Goal: Communication & Community: Connect with others

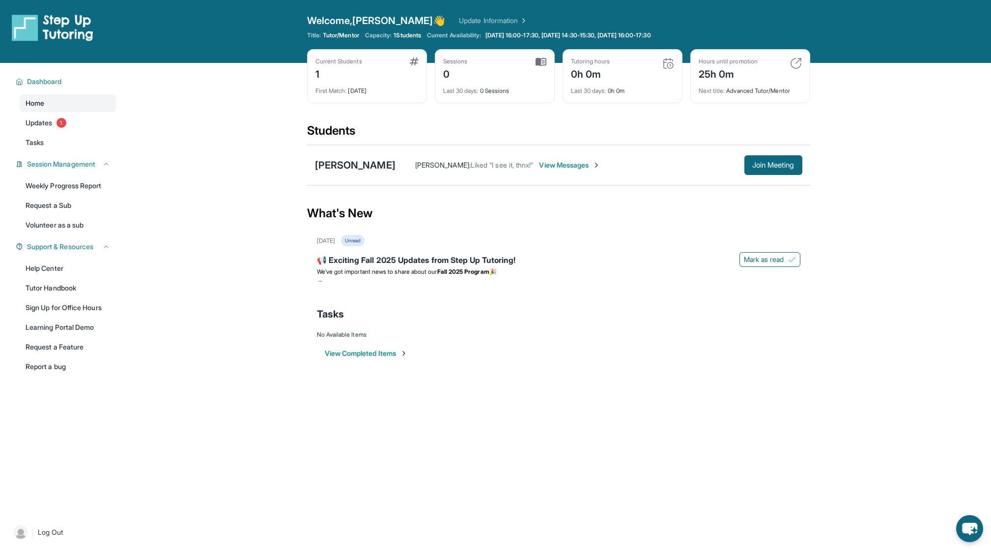
click at [67, 101] on link "Home" at bounding box center [68, 103] width 96 height 18
click at [67, 102] on link "Home" at bounding box center [68, 103] width 96 height 18
click at [39, 121] on span "Updates" at bounding box center [39, 123] width 27 height 10
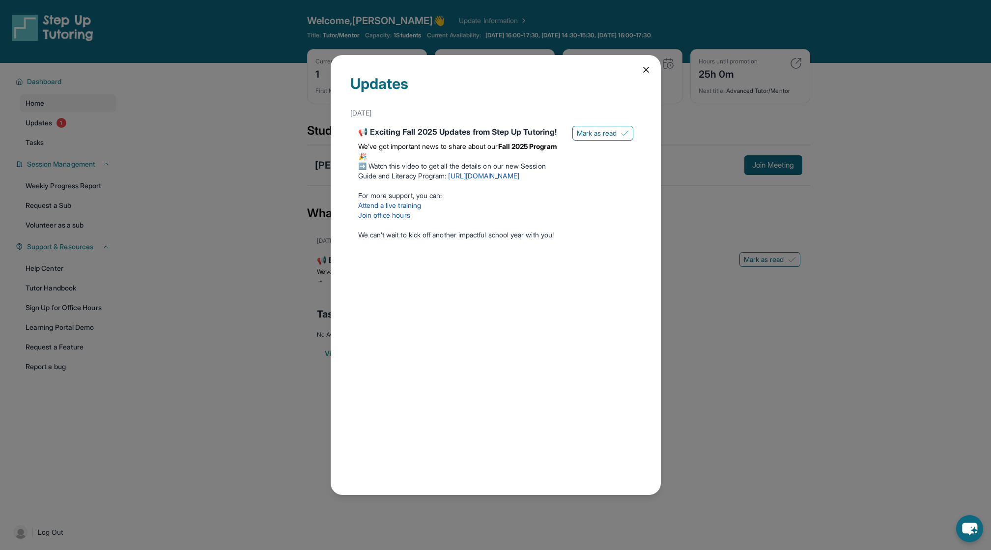
click at [636, 66] on div "Updates September 5th 📢 Exciting Fall 2025 Updates from Step Up Tutoring! We’ve…" at bounding box center [496, 275] width 330 height 440
click at [646, 63] on div "Updates September 5th 📢 Exciting Fall 2025 Updates from Step Up Tutoring! We’ve…" at bounding box center [496, 275] width 330 height 440
click at [641, 70] on icon at bounding box center [646, 70] width 10 height 10
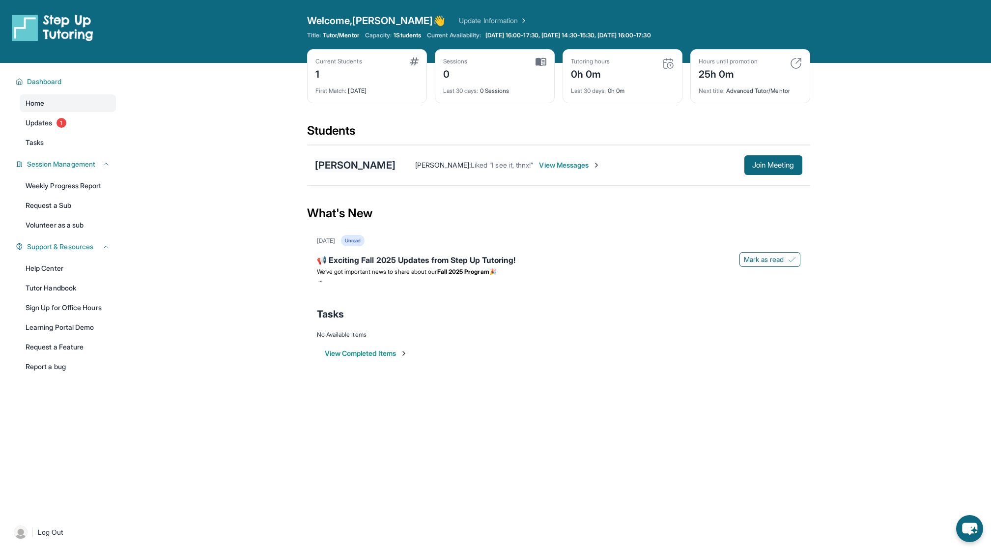
click at [324, 166] on div "[PERSON_NAME]" at bounding box center [355, 165] width 81 height 14
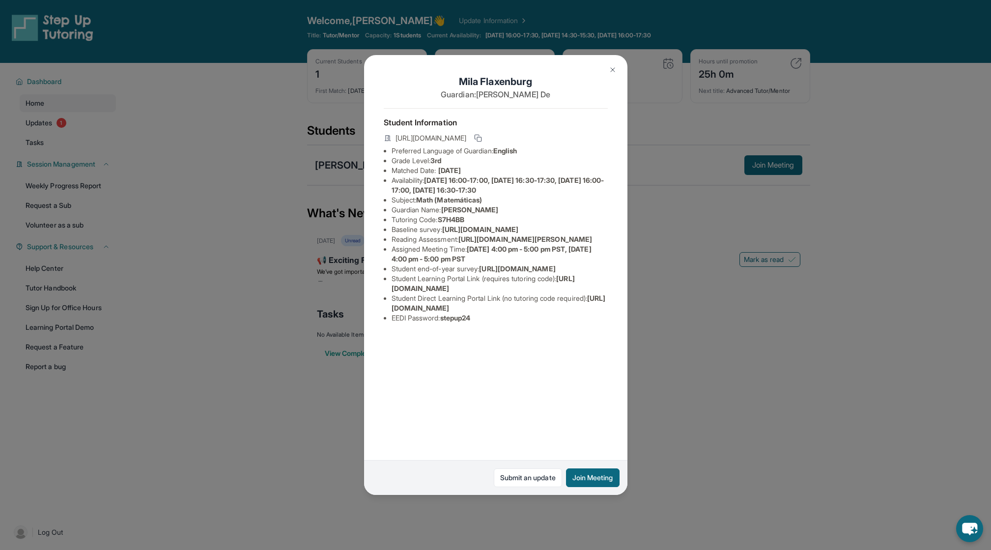
click at [121, 148] on div "Mila Flaxenburg Guardian: Marita De Student Information https://student-portal.…" at bounding box center [495, 275] width 991 height 550
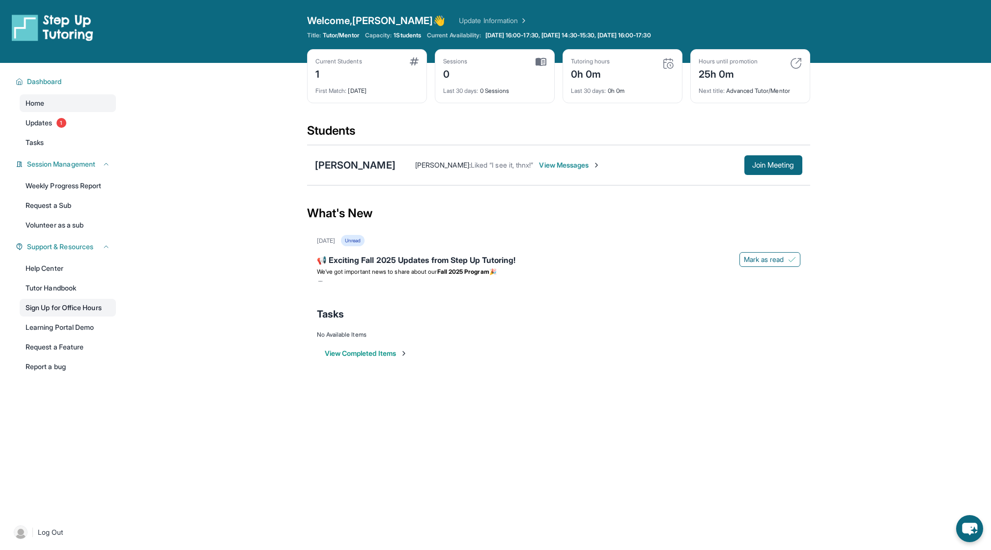
click at [81, 311] on link "Sign Up for Office Hours" at bounding box center [68, 308] width 96 height 18
click at [375, 165] on div "[PERSON_NAME]" at bounding box center [355, 165] width 81 height 14
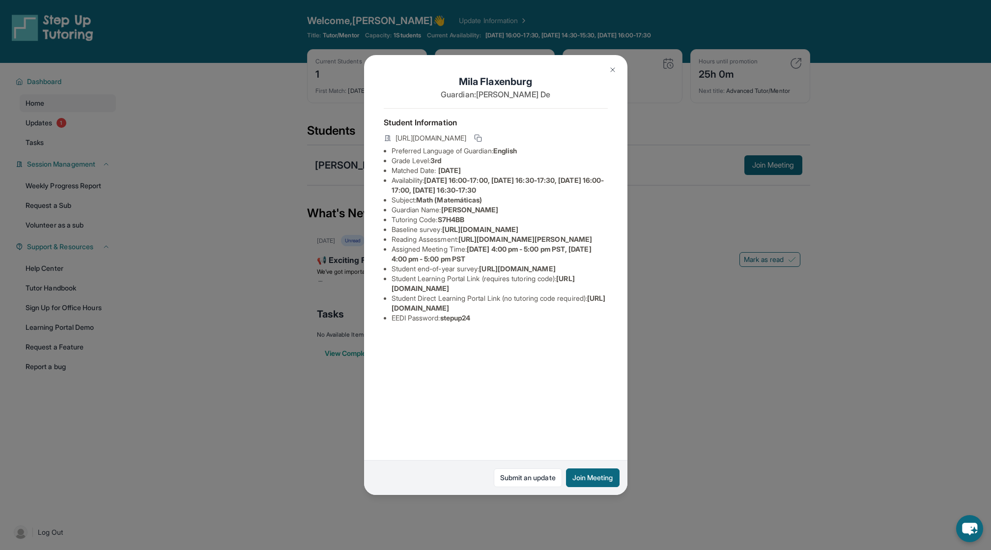
click at [700, 421] on div "Mila Flaxenburg Guardian: Marita De Student Information https://student-portal.…" at bounding box center [495, 275] width 991 height 550
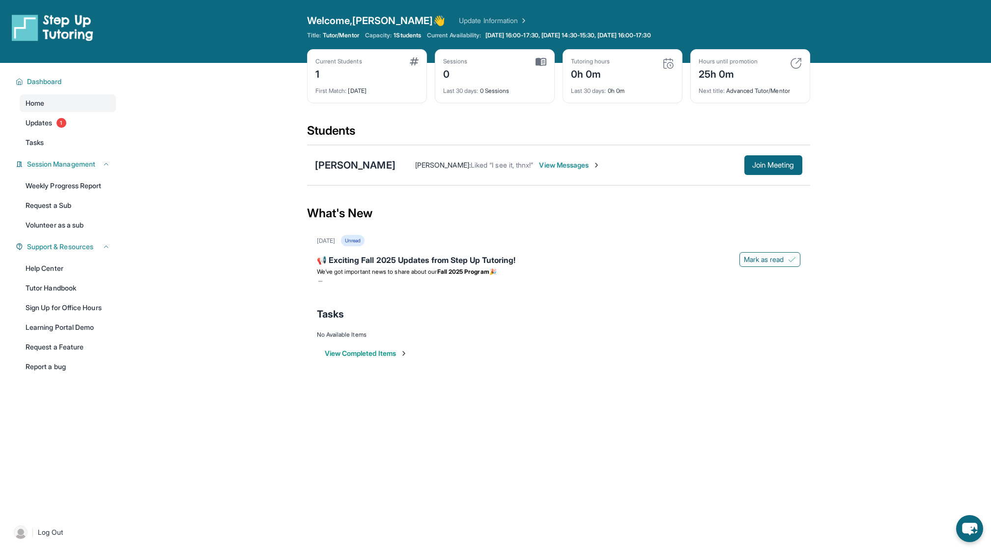
click at [459, 19] on link "Update Information" at bounding box center [493, 21] width 69 height 10
click at [373, 167] on div "[PERSON_NAME]" at bounding box center [355, 165] width 81 height 14
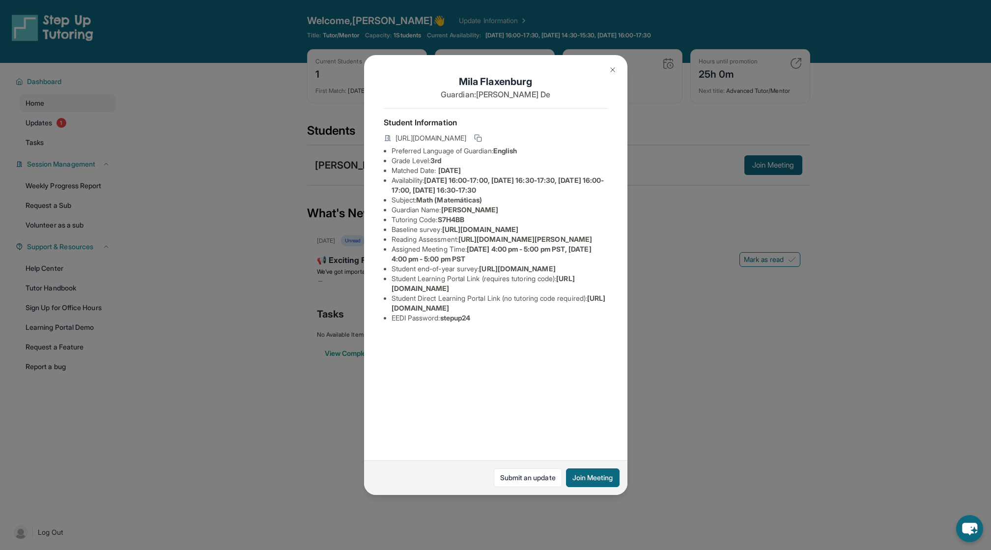
click at [611, 76] on button at bounding box center [613, 70] width 20 height 20
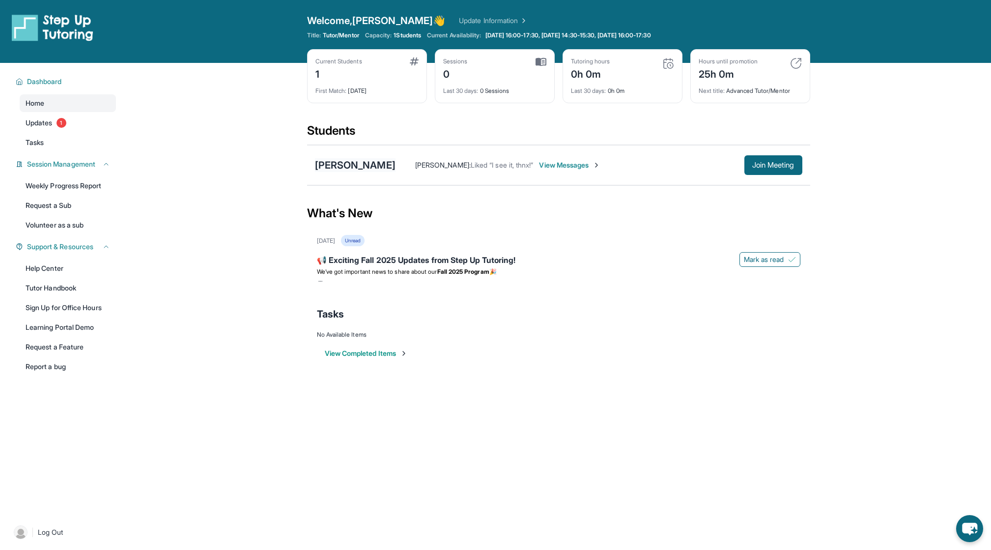
click at [332, 167] on div "[PERSON_NAME]" at bounding box center [355, 165] width 81 height 14
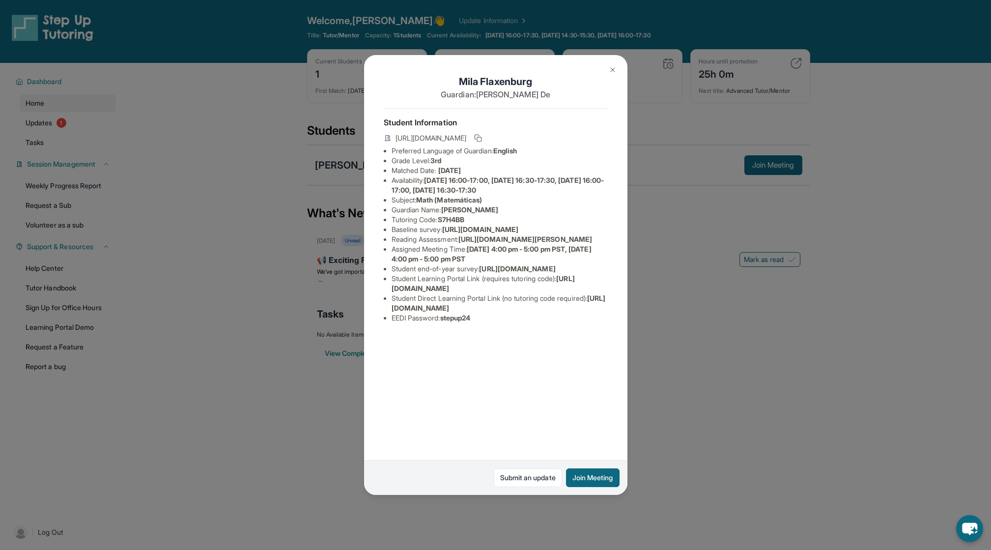
click at [540, 234] on li "Baseline survey : https://airtable.com/apprlfn8WjpjBUn2G/shrK0QR6AaNyG5psY?pref…" at bounding box center [500, 230] width 216 height 10
drag, startPoint x: 393, startPoint y: 239, endPoint x: 629, endPoint y: 261, distance: 237.4
click at [629, 261] on div "Mila Flaxenburg Guardian: Marita De Student Information https://student-portal.…" at bounding box center [495, 275] width 991 height 550
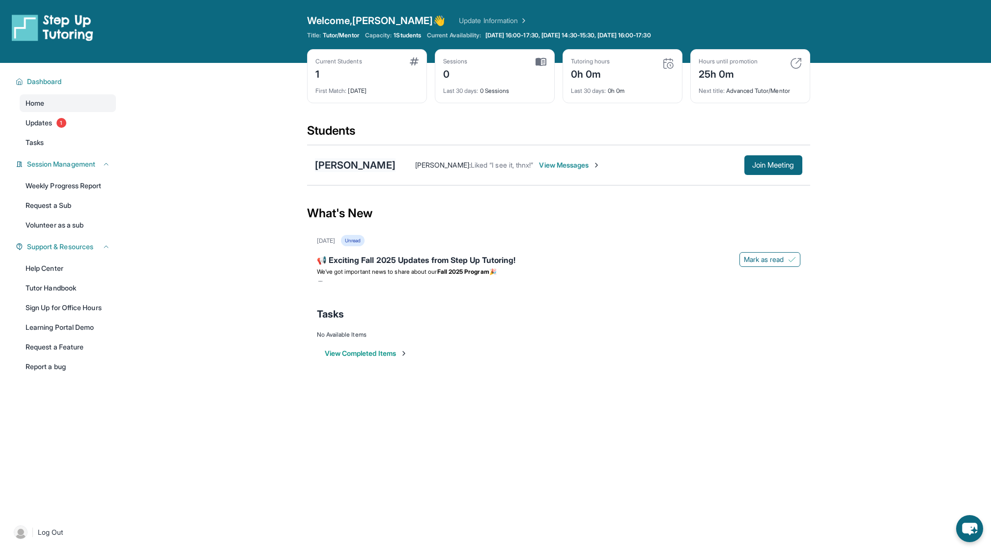
click at [342, 165] on div "[PERSON_NAME]" at bounding box center [355, 165] width 81 height 14
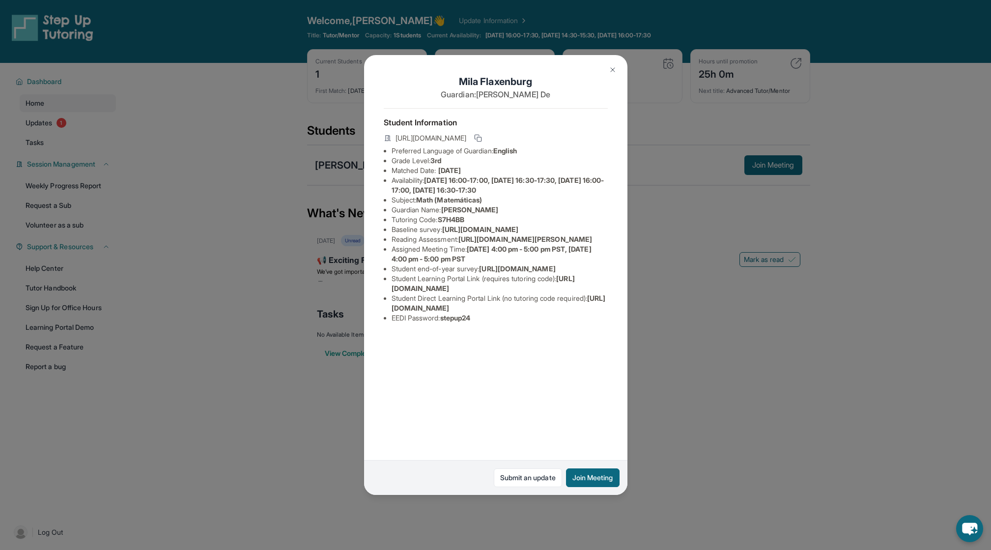
scroll to position [0, 0]
drag, startPoint x: 464, startPoint y: 269, endPoint x: 609, endPoint y: 291, distance: 147.2
click at [609, 291] on div "Mila Flaxenburg Guardian: Marita De Student Information https://student-portal.…" at bounding box center [495, 275] width 263 height 440
copy span "[URL][DOMAIN_NAME][PERSON_NAME]"
click at [611, 68] on img at bounding box center [613, 70] width 8 height 8
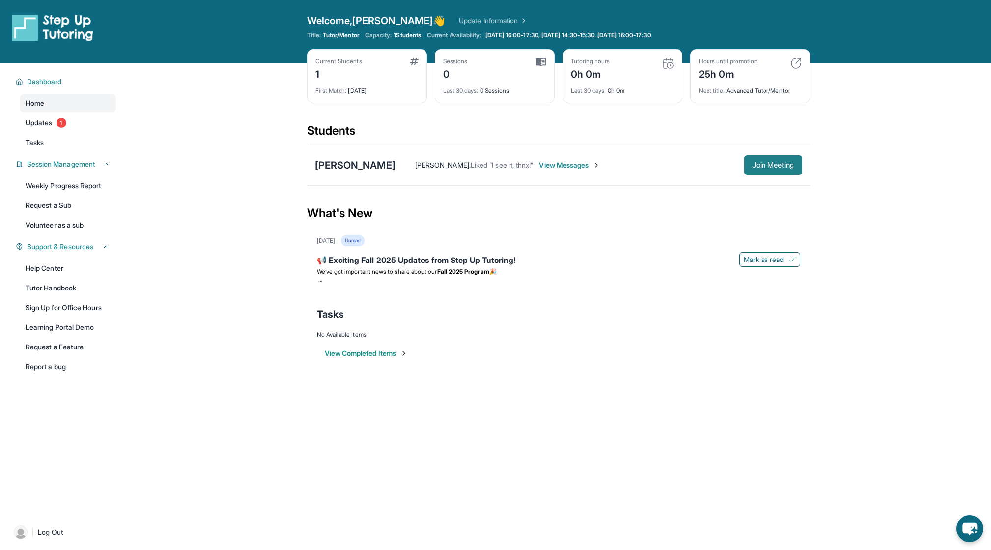
click at [767, 166] on span "Join Meeting" at bounding box center [773, 165] width 42 height 6
click at [773, 158] on button "Join Meeting" at bounding box center [773, 165] width 58 height 20
click at [358, 162] on div "[PERSON_NAME]" at bounding box center [355, 165] width 81 height 14
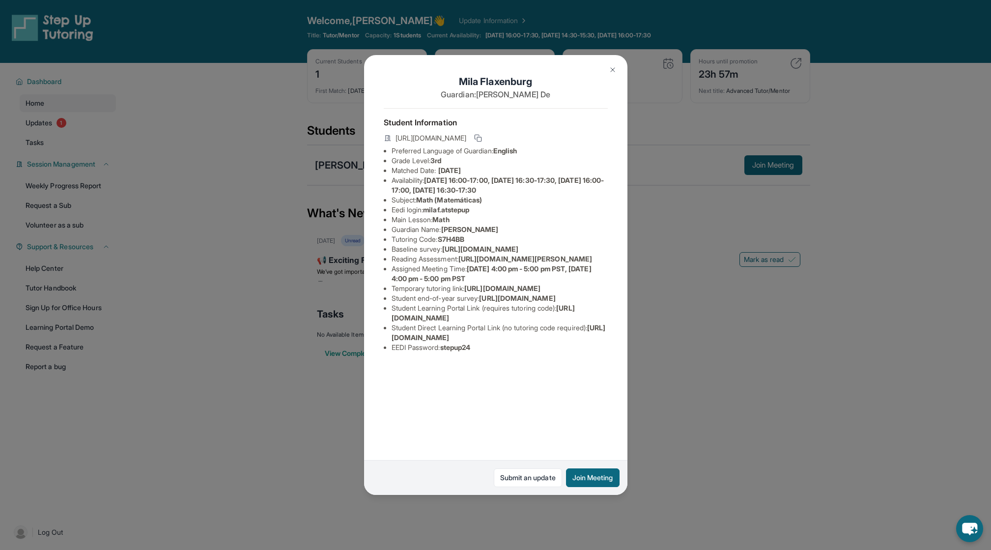
click at [463, 263] on span "[URL][DOMAIN_NAME][PERSON_NAME]" at bounding box center [525, 259] width 134 height 8
drag, startPoint x: 465, startPoint y: 297, endPoint x: 613, endPoint y: 320, distance: 149.7
click at [613, 320] on div "[PERSON_NAME] Guardian: [PERSON_NAME] Student Information [URL][DOMAIN_NAME] Pr…" at bounding box center [495, 275] width 263 height 440
copy span "[URL][DOMAIN_NAME][PERSON_NAME]"
click at [606, 69] on button at bounding box center [613, 70] width 20 height 20
